Goal: Information Seeking & Learning: Learn about a topic

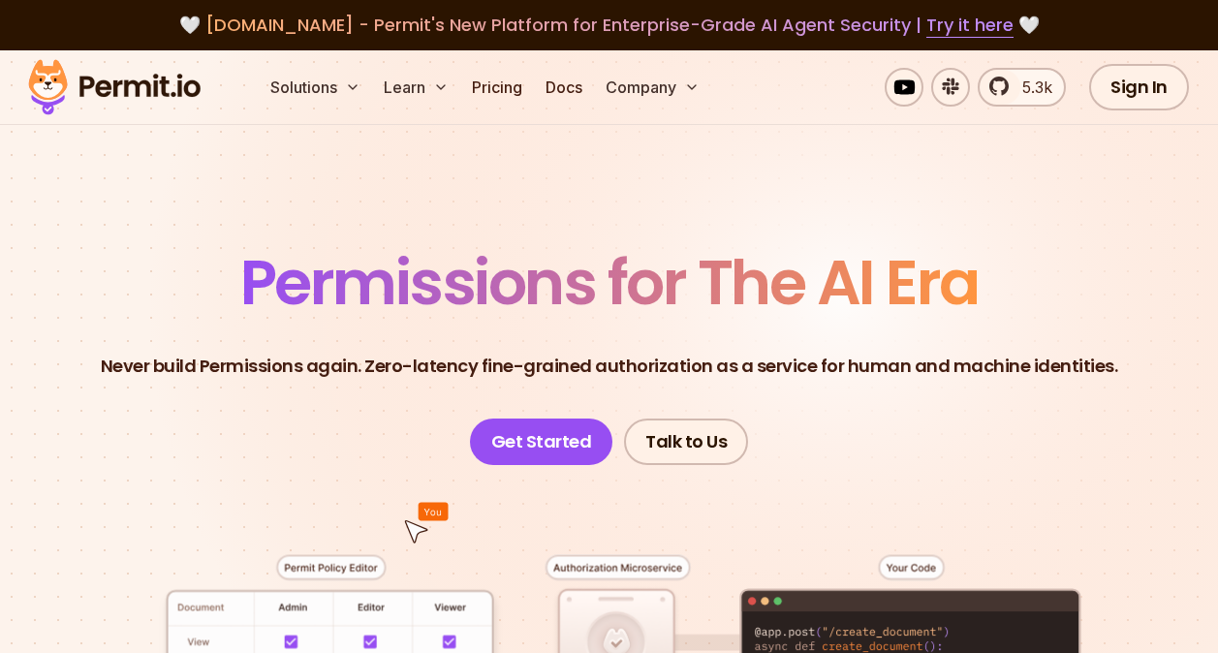
drag, startPoint x: 0, startPoint y: 0, endPoint x: 660, endPoint y: 214, distance: 693.7
click at [660, 214] on section "Permissions for The AI Era Never build Permissions again. Zero-latency fine-gra…" at bounding box center [609, 663] width 1218 height 1227
click at [450, 264] on span "Permissions for The AI Era" at bounding box center [609, 282] width 738 height 86
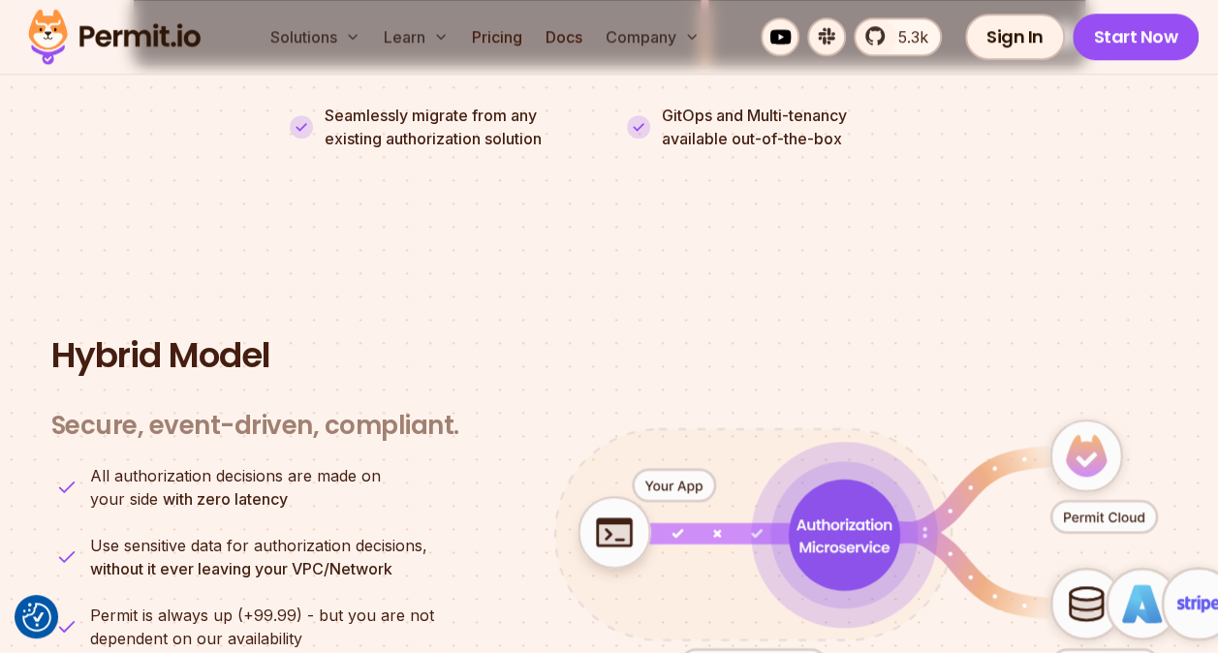
scroll to position [4770, 0]
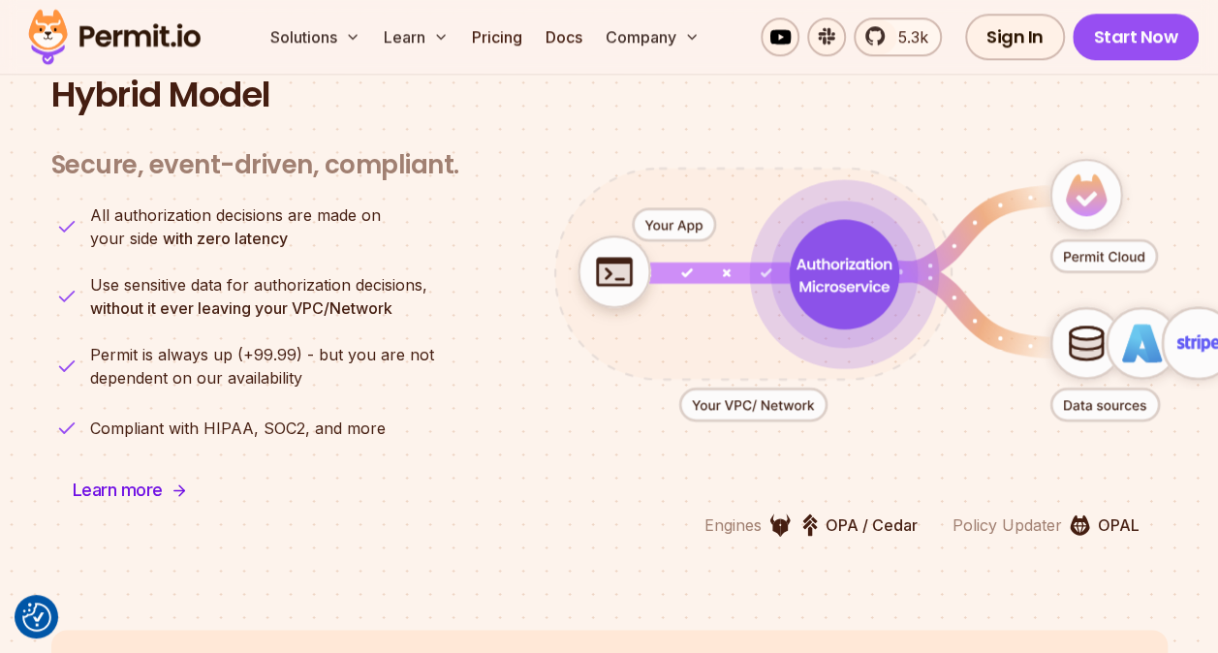
click at [217, 298] on strong "without it ever leaving your VPC/Network" at bounding box center [241, 307] width 302 height 19
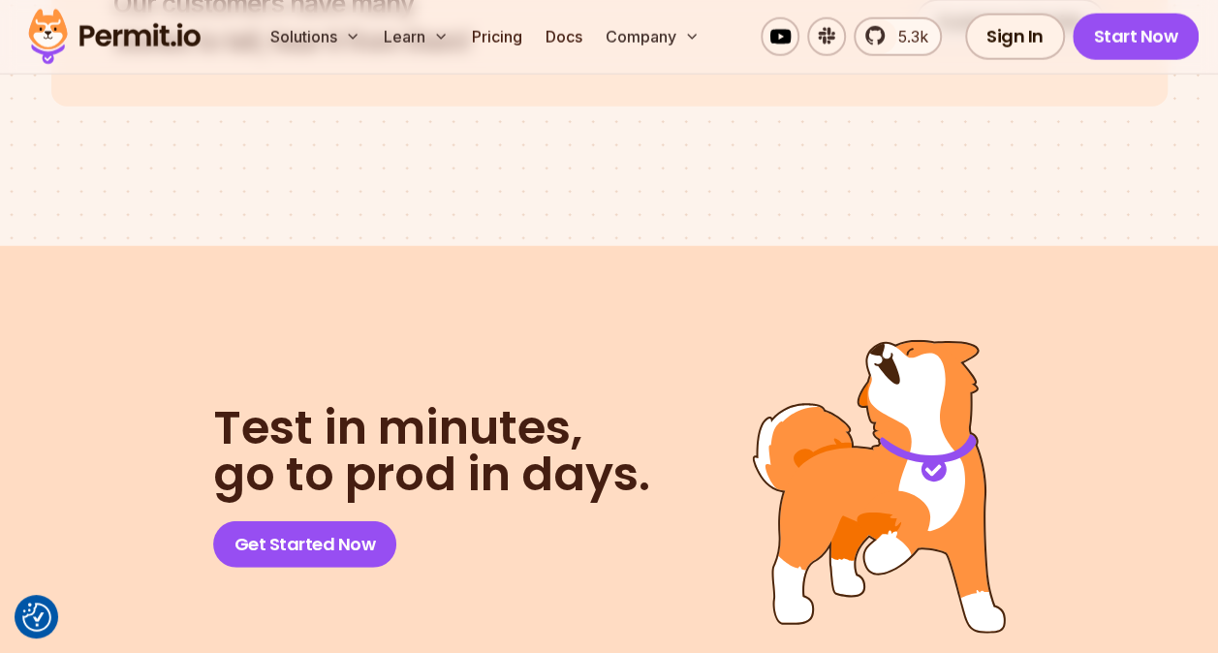
scroll to position [9815, 0]
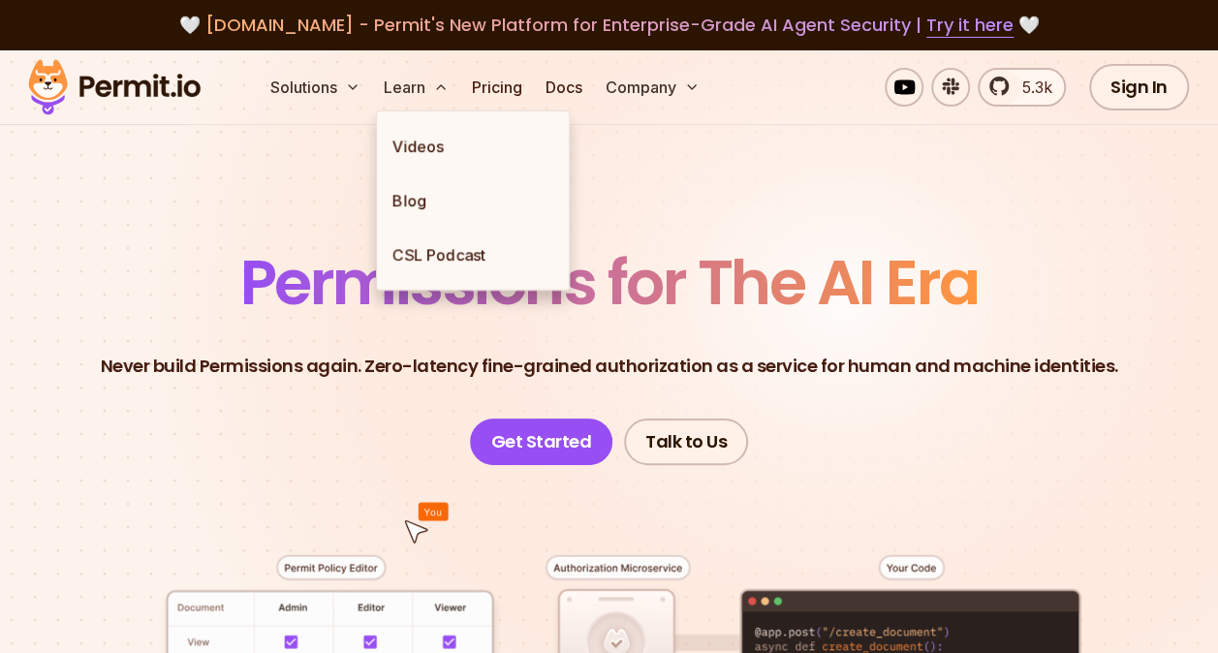
click at [229, 226] on section "Permissions for The AI Era Never build Permissions again. Zero-latency fine-gra…" at bounding box center [609, 663] width 1218 height 1227
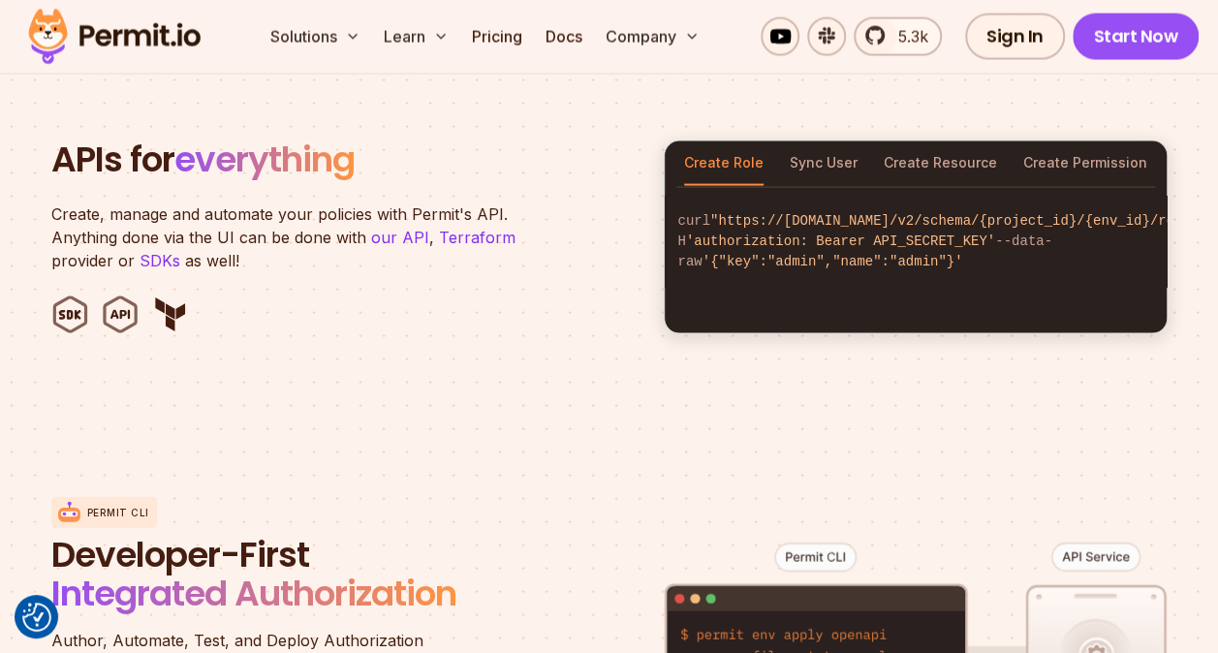
scroll to position [1938, 0]
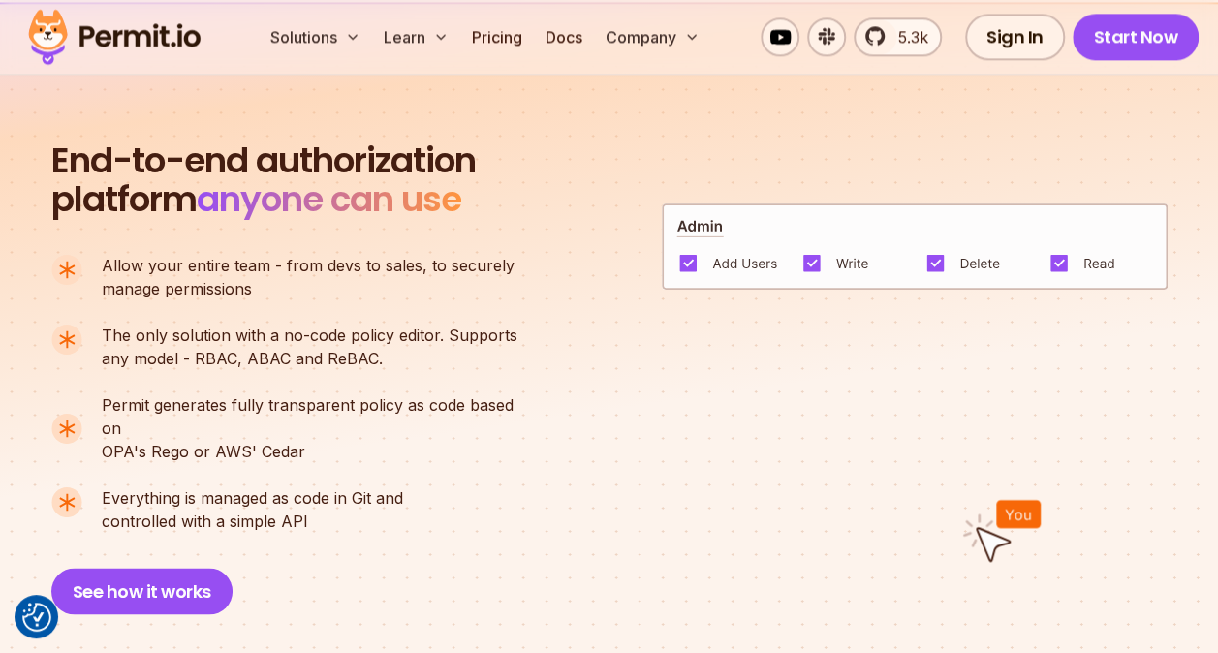
scroll to position [1260, 0]
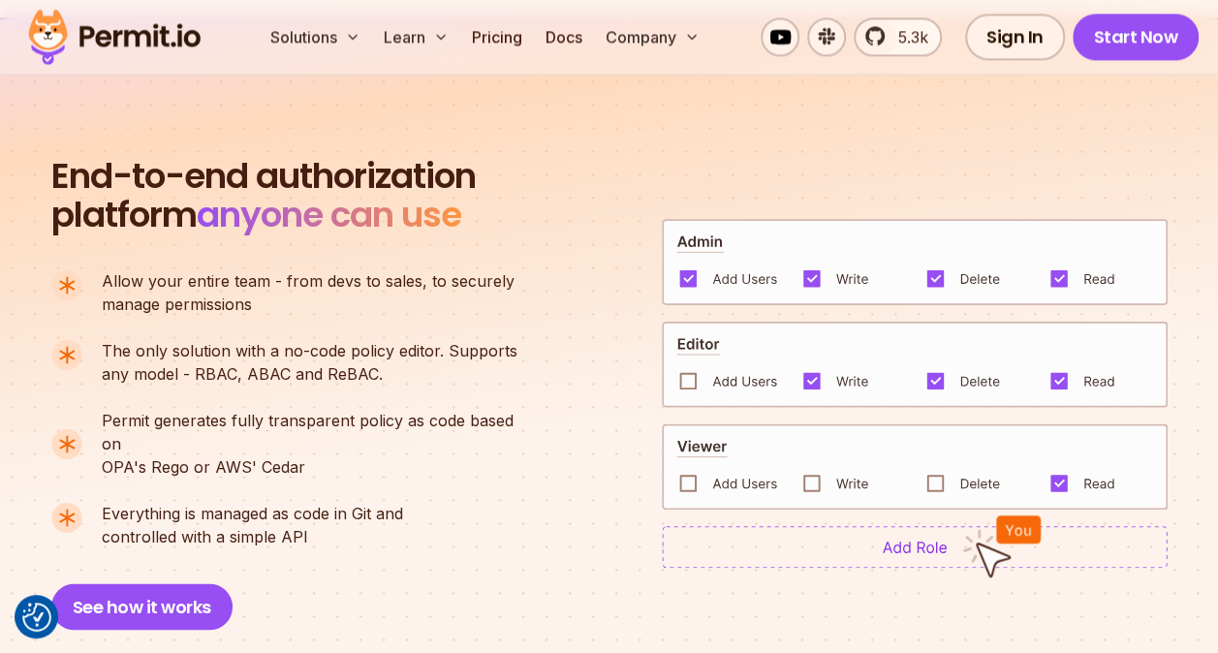
drag, startPoint x: 320, startPoint y: 522, endPoint x: 60, endPoint y: 265, distance: 365.2
click at [60, 265] on div "End-to-end authorization platform anyone can use A no-code authorization platfo…" at bounding box center [293, 393] width 484 height 473
drag, startPoint x: 60, startPoint y: 265, endPoint x: 213, endPoint y: 301, distance: 157.2
click at [213, 301] on p "Allow your entire team - from devs to sales, to securely manage permissions" at bounding box center [308, 292] width 413 height 47
click at [261, 312] on p "Allow your entire team - from devs to sales, to securely manage permissions" at bounding box center [308, 292] width 413 height 47
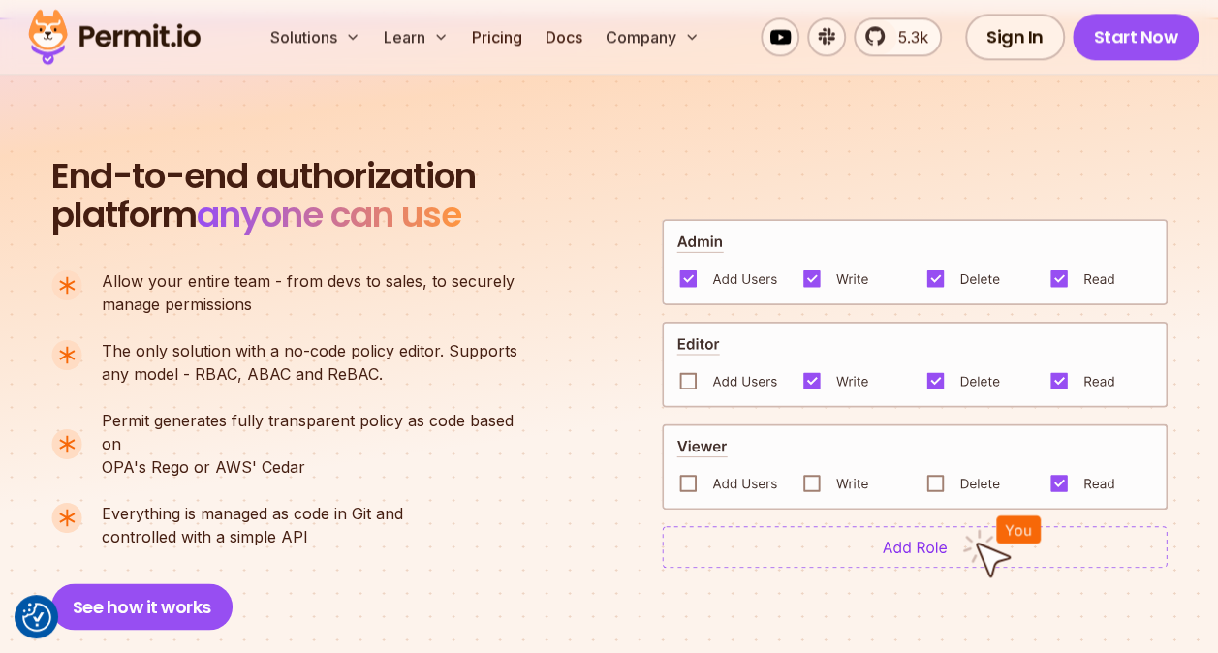
click at [304, 403] on ul "Allow your entire team - from devs to sales, to securely manage permissions The…" at bounding box center [292, 408] width 482 height 279
drag, startPoint x: 344, startPoint y: 524, endPoint x: 32, endPoint y: 171, distance: 470.8
click at [32, 171] on section "End-to-end authorization platform anyone can use A no-code authorization platfo…" at bounding box center [609, 369] width 1218 height 705
drag, startPoint x: 32, startPoint y: 171, endPoint x: 192, endPoint y: 203, distance: 163.0
click at [192, 202] on h2 "End-to-end authorization platform anyone can use" at bounding box center [263, 196] width 424 height 78
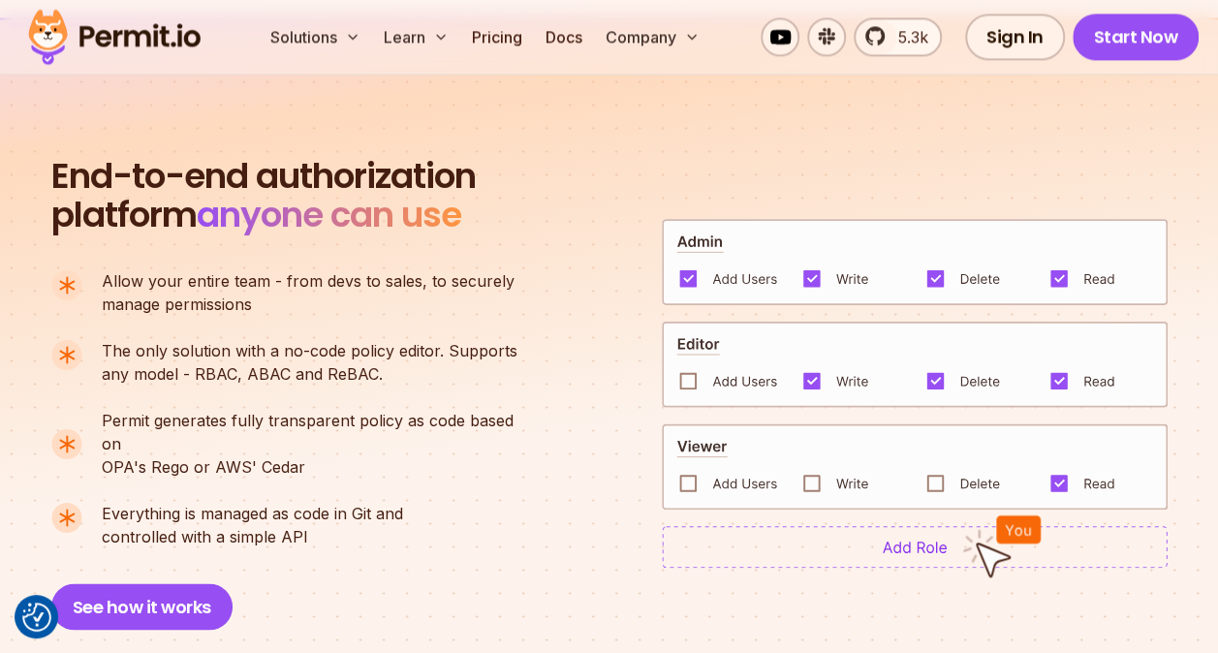
click at [345, 229] on span "anyone can use" at bounding box center [329, 214] width 264 height 49
click at [391, 226] on span "anyone can use" at bounding box center [329, 214] width 264 height 49
click at [461, 219] on span "anyone can use" at bounding box center [329, 214] width 264 height 49
drag, startPoint x: 209, startPoint y: 500, endPoint x: 48, endPoint y: 161, distance: 375.3
click at [48, 161] on section "End-to-end authorization platform anyone can use A no-code authorization platfo…" at bounding box center [609, 369] width 1218 height 705
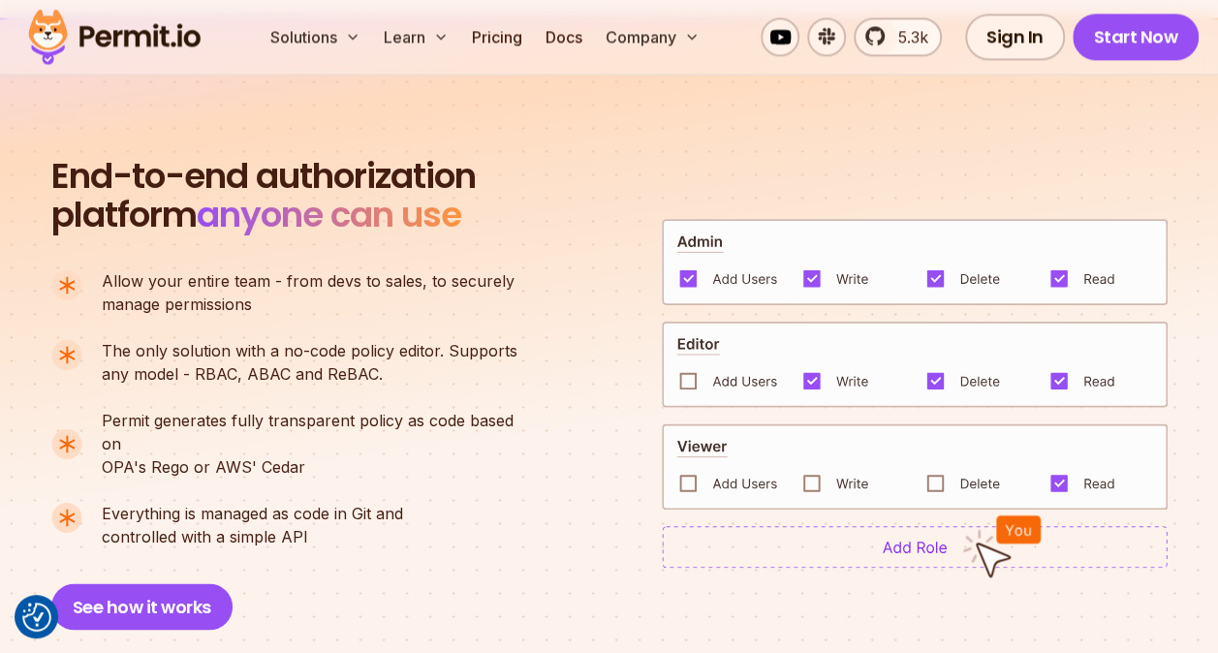
drag, startPoint x: 48, startPoint y: 161, endPoint x: 298, endPoint y: 193, distance: 252.0
click at [298, 193] on span "anyone can use" at bounding box center [329, 214] width 264 height 49
click at [911, 529] on img at bounding box center [915, 546] width 506 height 43
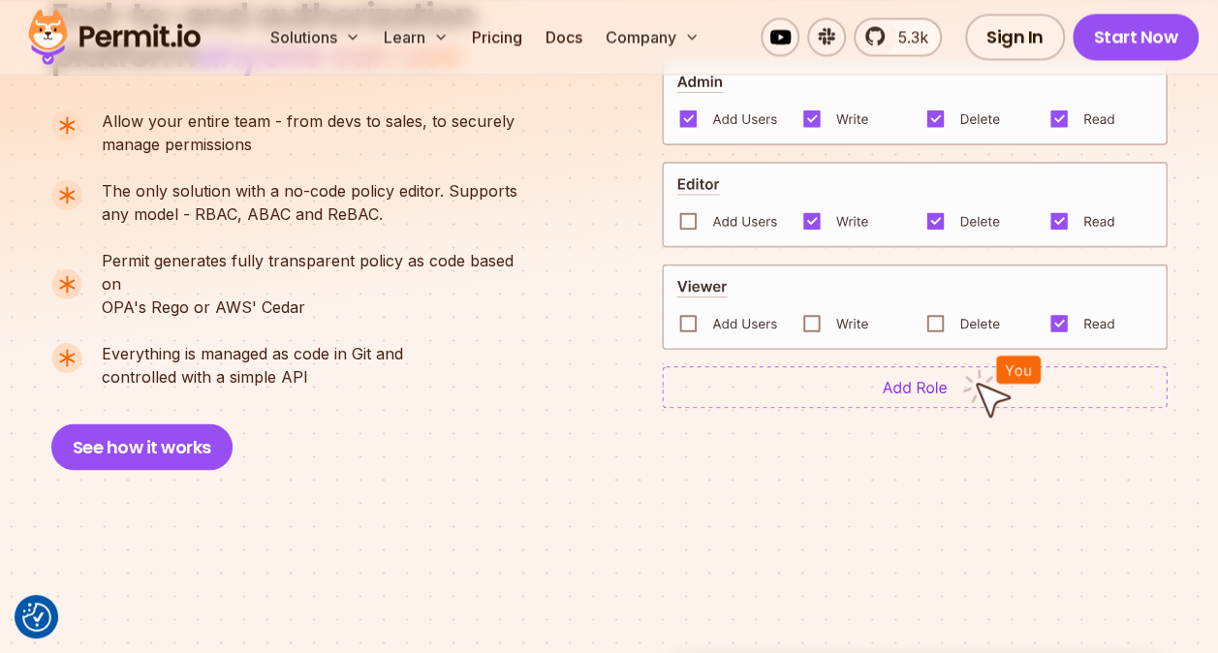
scroll to position [1550, 0]
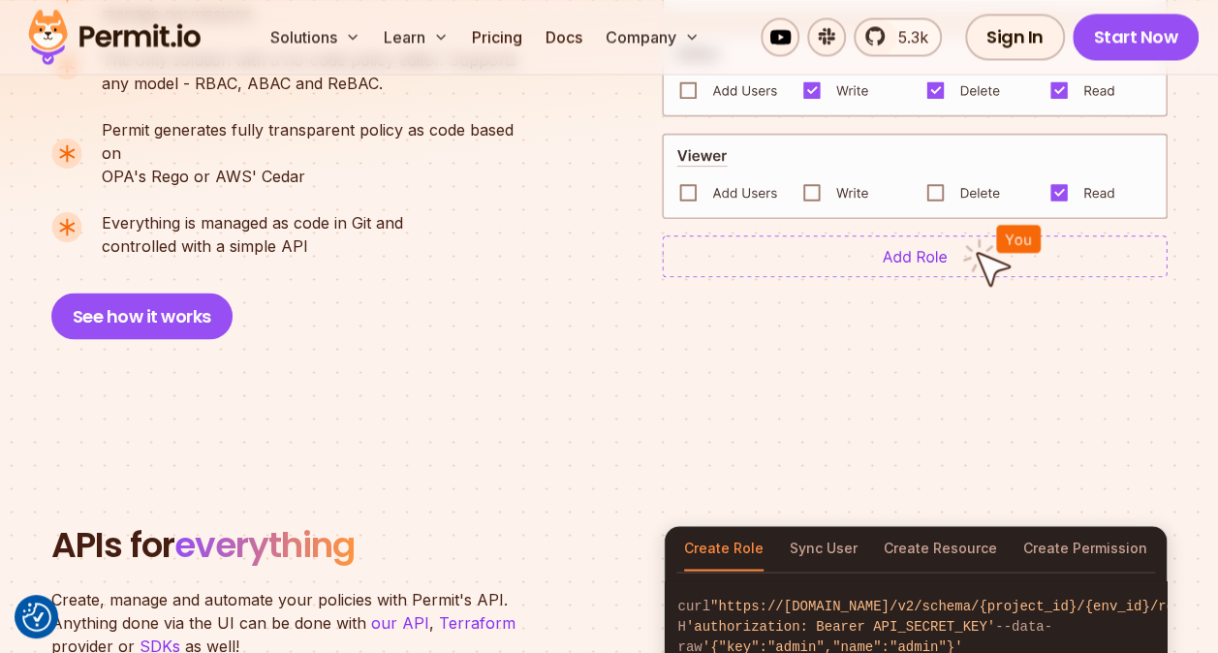
click at [320, 329] on section "End-to-end authorization platform anyone can use A no-code authorization platfo…" at bounding box center [609, 79] width 1218 height 705
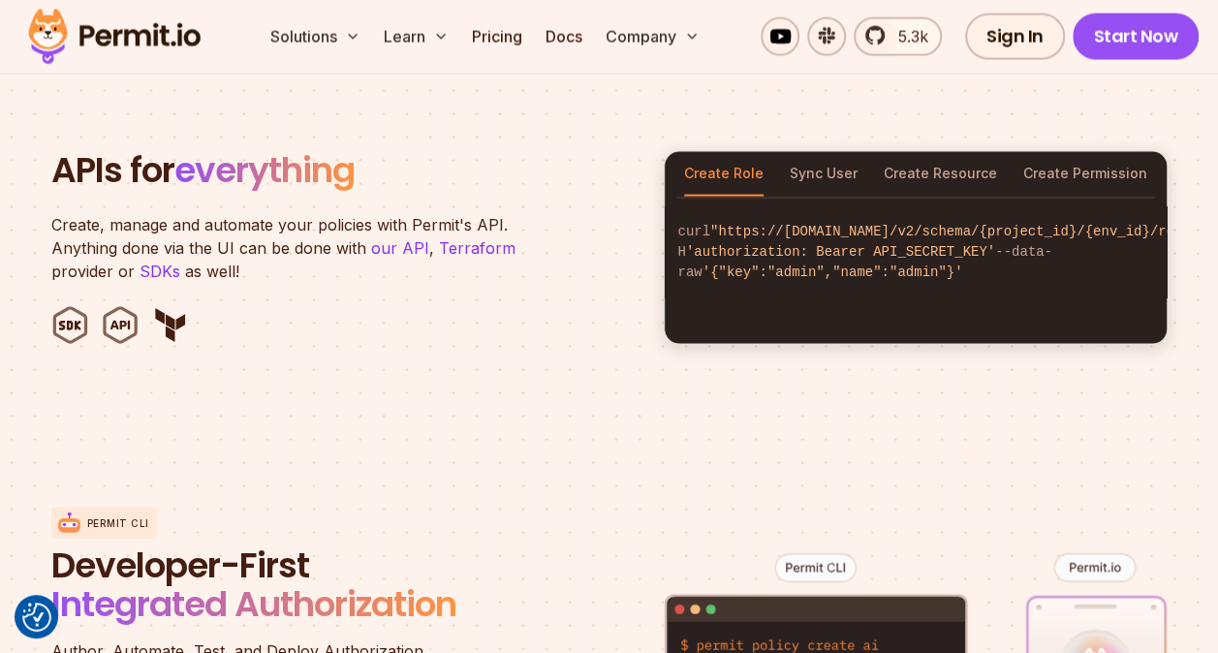
scroll to position [1841, 0]
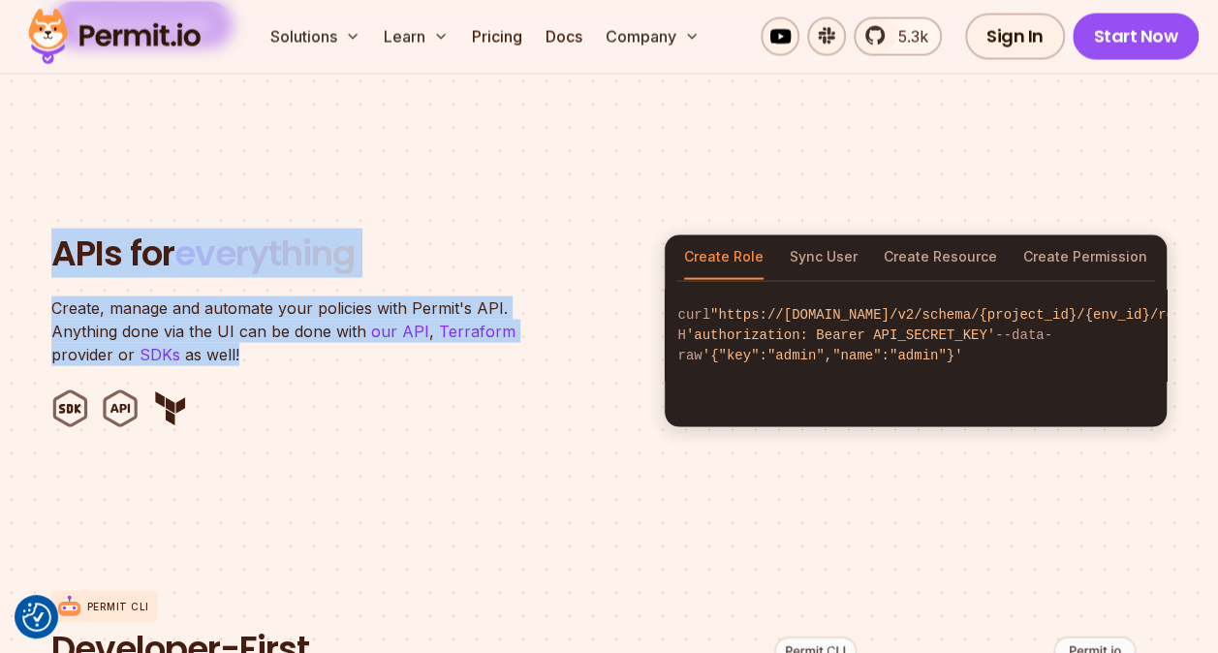
drag, startPoint x: 277, startPoint y: 331, endPoint x: 10, endPoint y: 218, distance: 290.4
click at [10, 218] on section "APIs for everything Create, manage and automate your policies with Permit's API…" at bounding box center [609, 331] width 1218 height 380
drag, startPoint x: 10, startPoint y: 218, endPoint x: 310, endPoint y: 335, distance: 322.4
click at [310, 335] on p "Create, manage and automate your policies with Permit's API. Anything done via …" at bounding box center [293, 331] width 484 height 70
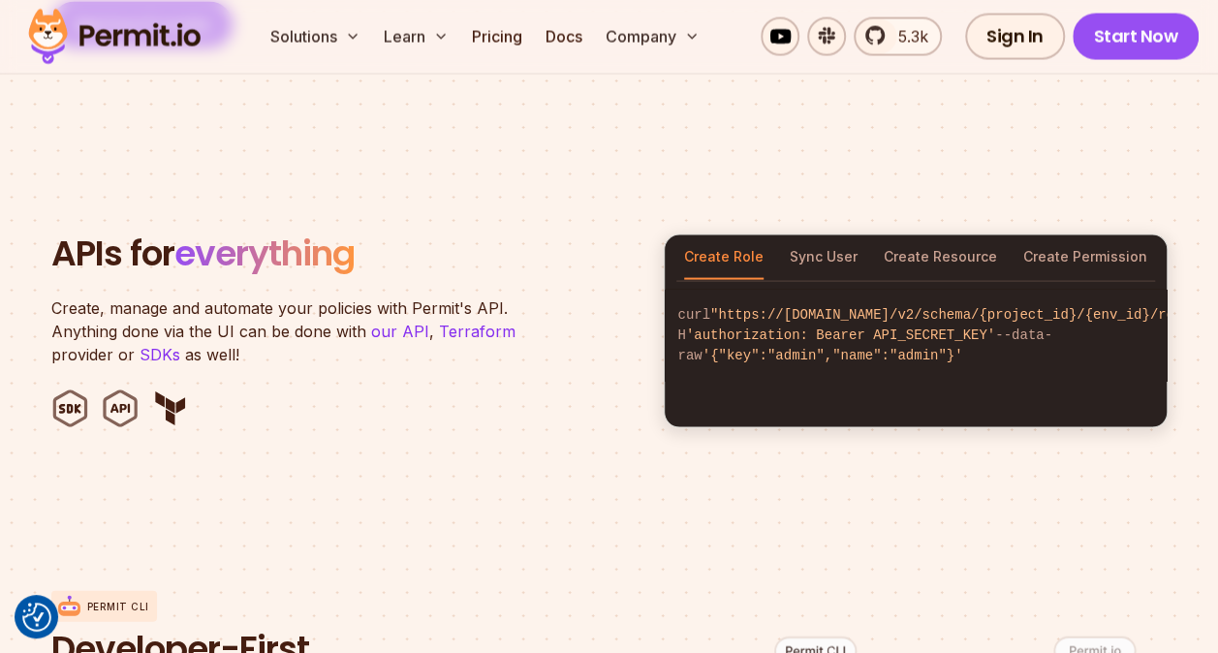
click at [333, 389] on ul at bounding box center [345, 408] width 589 height 39
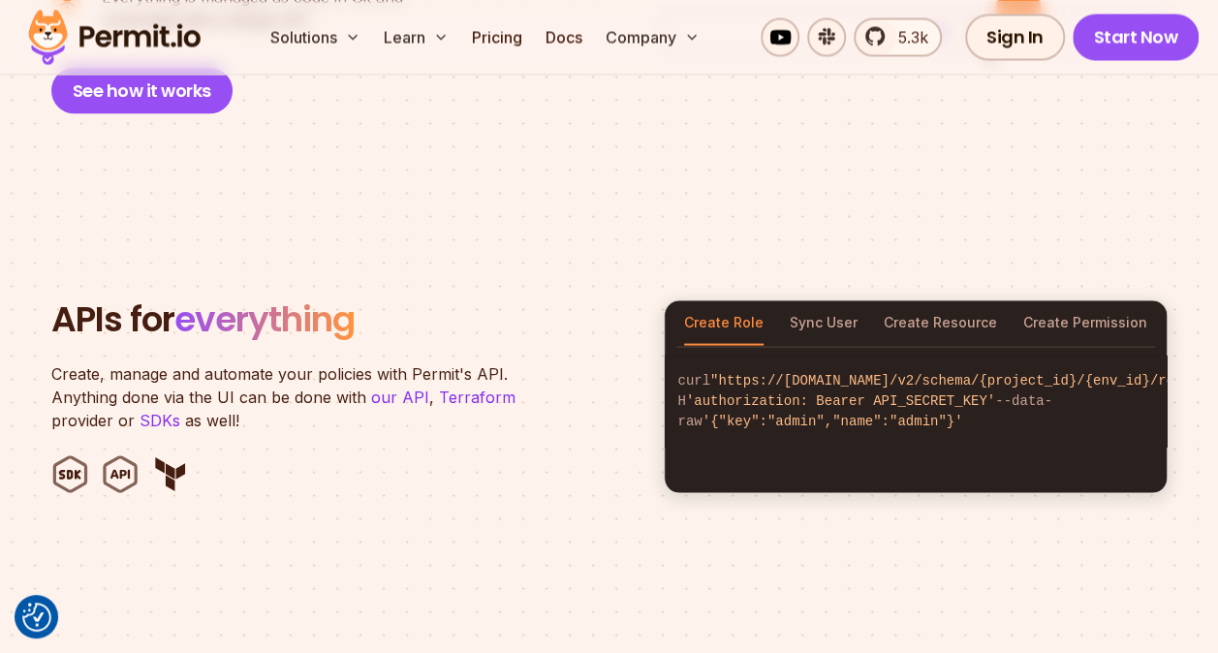
scroll to position [1744, 0]
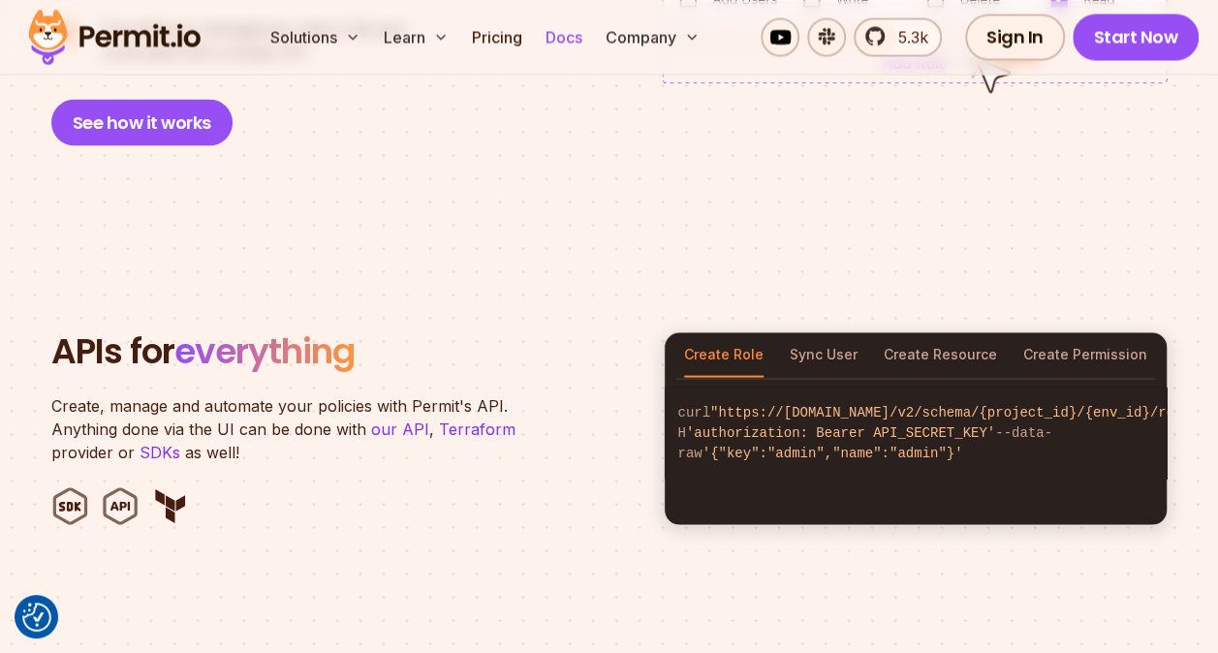
click at [559, 39] on link "Docs" at bounding box center [564, 36] width 52 height 39
drag, startPoint x: 486, startPoint y: 45, endPoint x: 504, endPoint y: 54, distance: 20.0
click at [486, 45] on link "Pricing" at bounding box center [497, 36] width 66 height 39
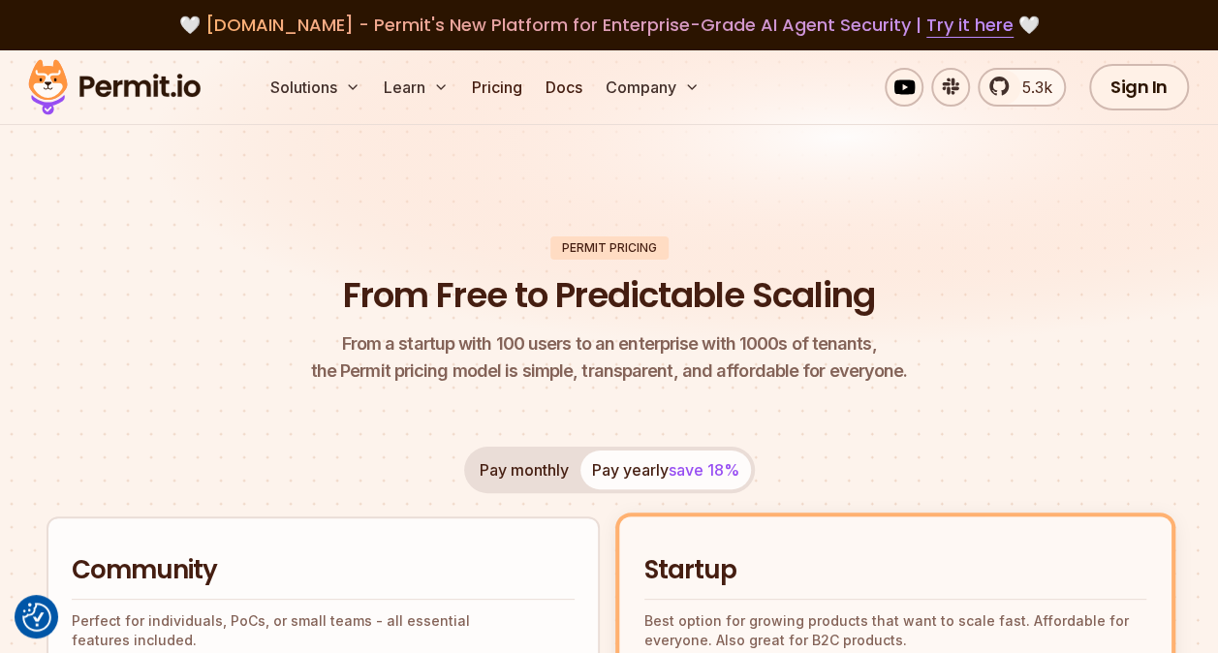
click at [515, 132] on img at bounding box center [609, 212] width 1218 height 325
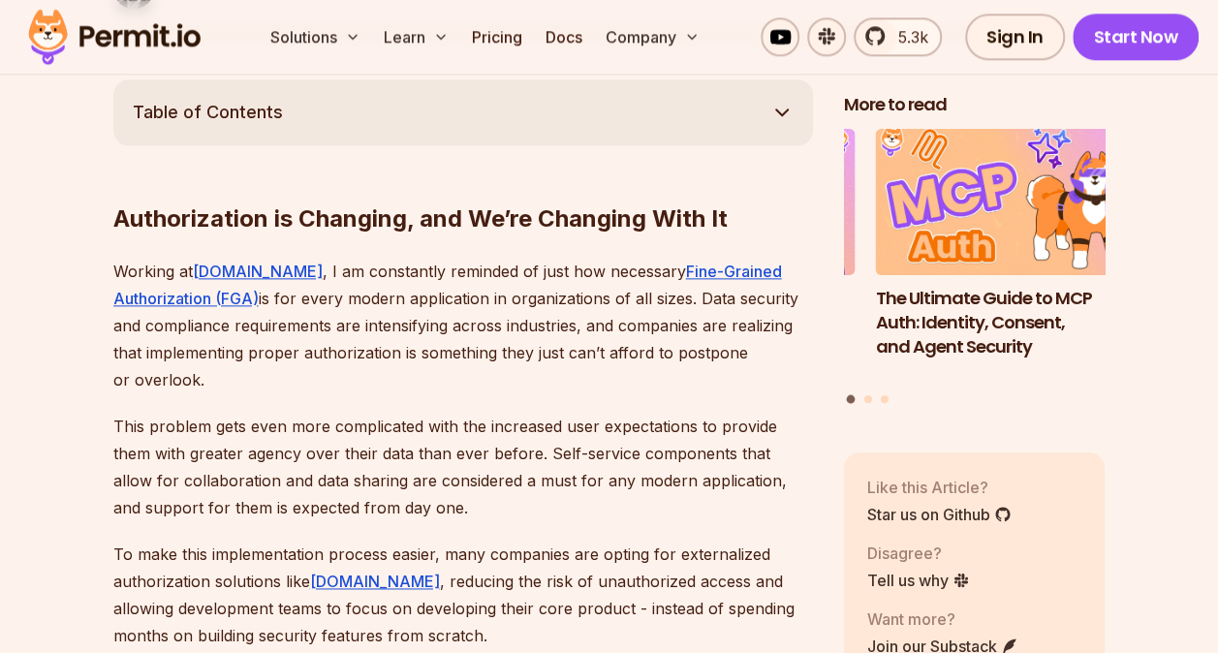
scroll to position [1356, 0]
